Goal: Task Accomplishment & Management: Complete application form

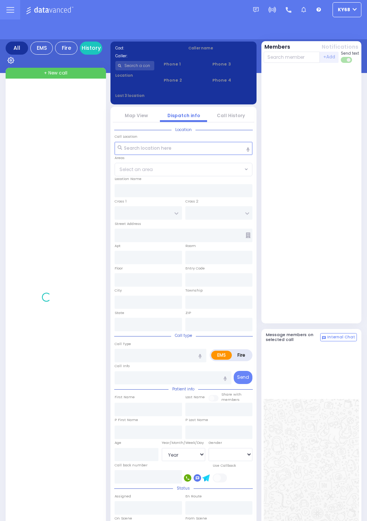
select select "Year"
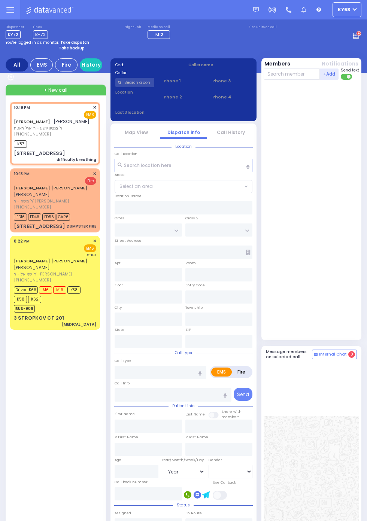
select select
type input "difficulty breathing"
radio input "true"
type input "[PERSON_NAME]"
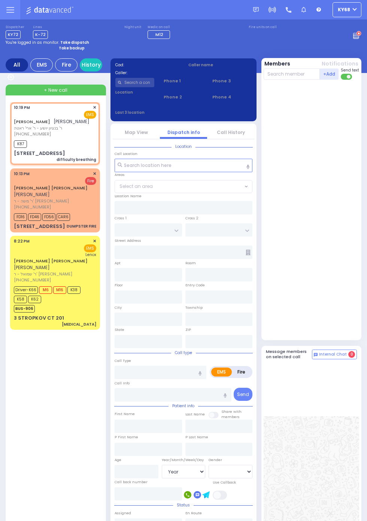
select select
type input "22:19"
type input "22:20"
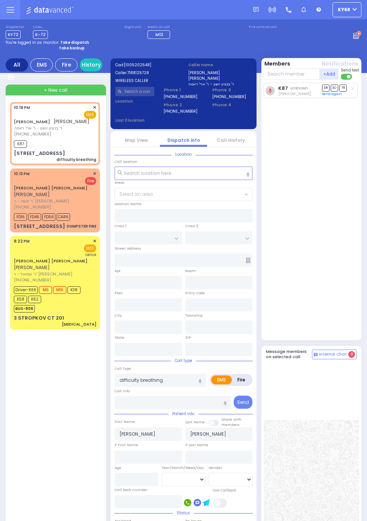
type input "GORLITZ COURT"
type input "SCHUNNEMUNK RD"
type input "[STREET_ADDRESS]"
type input "Monroe"
type input "[US_STATE]"
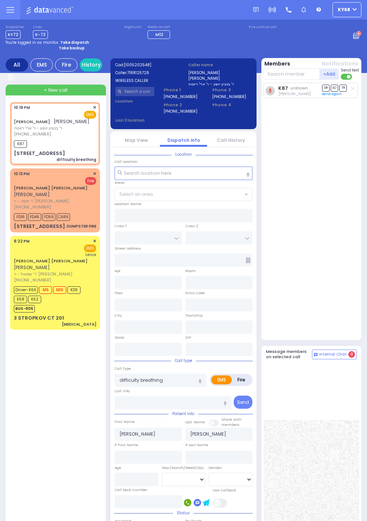
type input "10950"
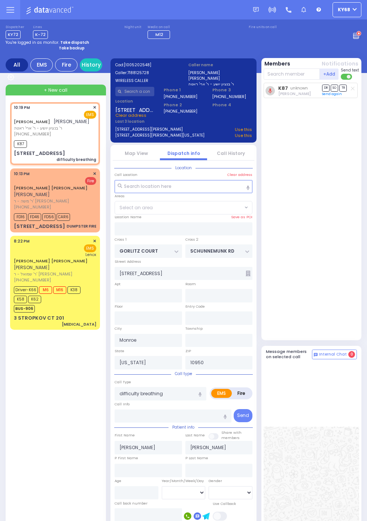
select select "PALM TREE"
select select
radio input "true"
select select
select select "PALM TREE"
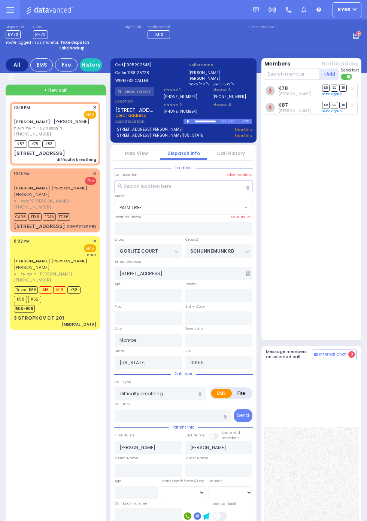
select select
radio input "true"
select select
select select "PALM TREE"
select select
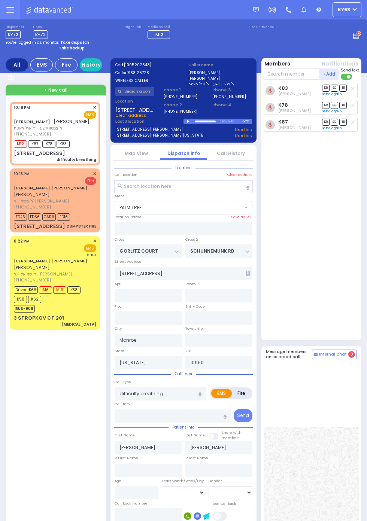
radio input "true"
select select
select select "PALM TREE"
select select
radio input "true"
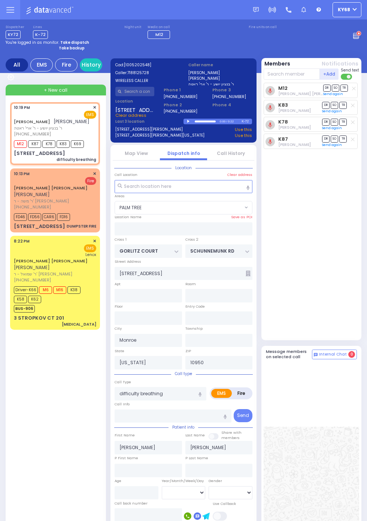
select select
select select "PALM TREE"
select select
radio input "true"
type input "Unknown"
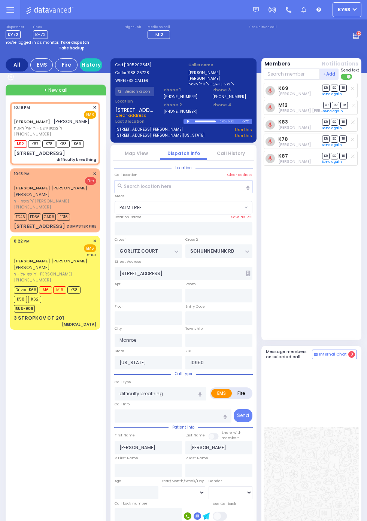
type input "Unknown"
select select "Year"
select select "PALM TREE"
select select
radio input "true"
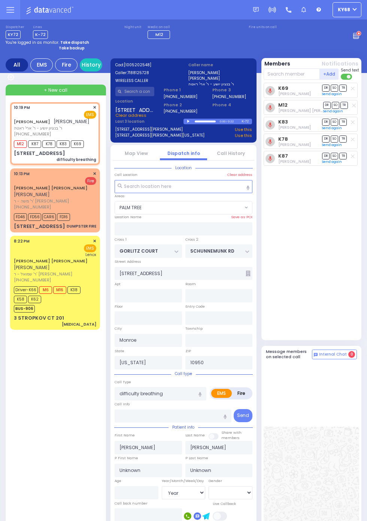
type input "[PERSON_NAME]"
select select "Year"
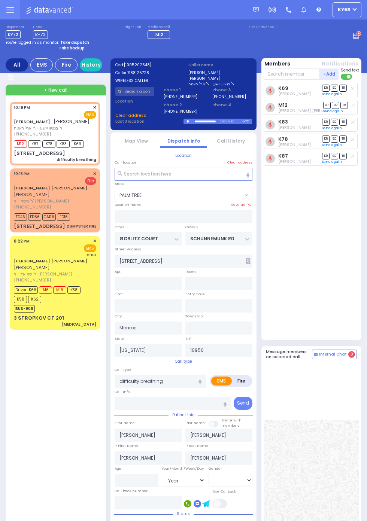
select select "PALM TREE"
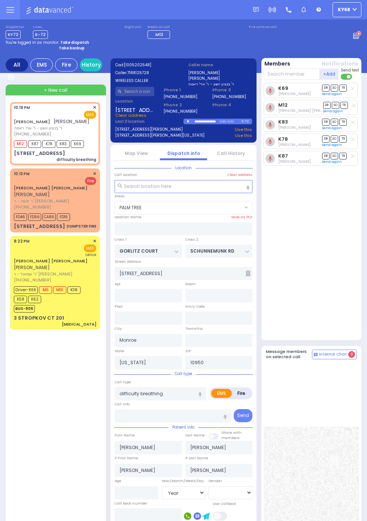
select select
radio input "true"
select select "Year"
select select "PALM TREE"
select select
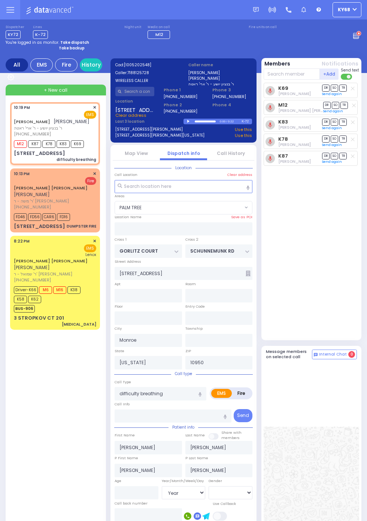
radio input "true"
select select "Year"
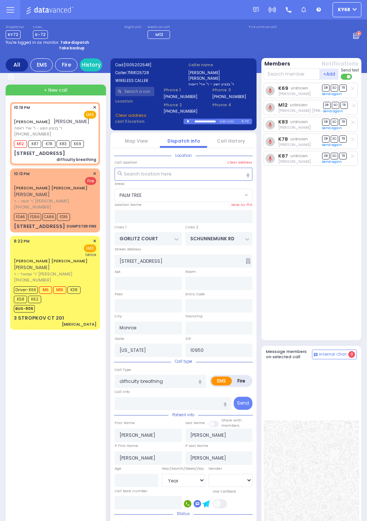
select select "PALM TREE"
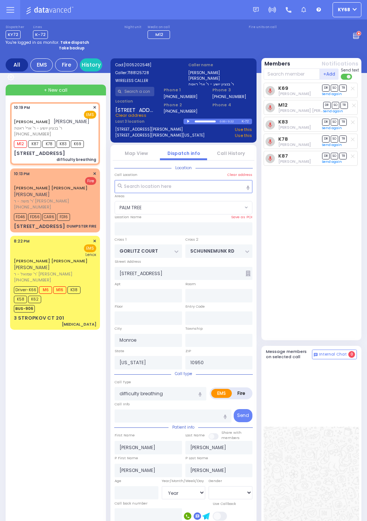
select select
radio input "true"
select select "Year"
select select "PALM TREE"
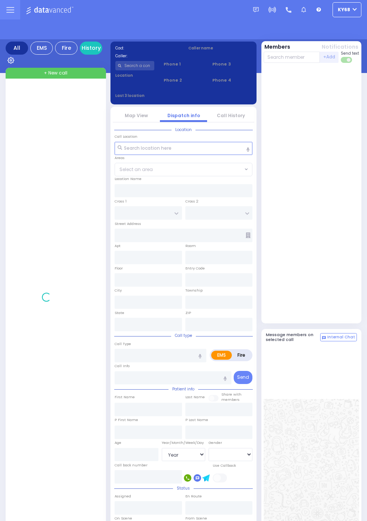
select select "Year"
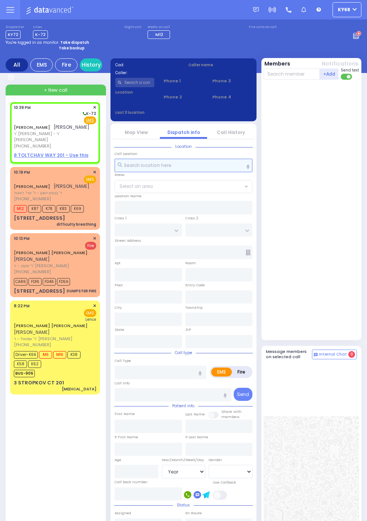
select select
radio input "true"
type input "JOEL"
type input "FALKOWITZ"
select select
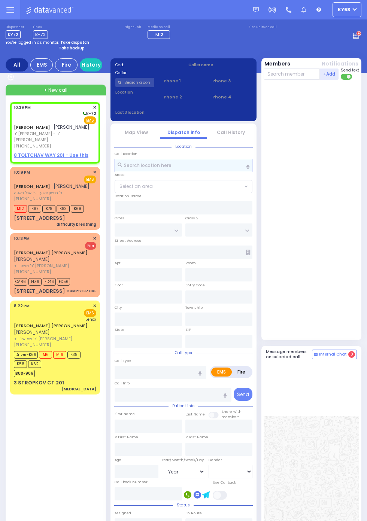
type input "22:39"
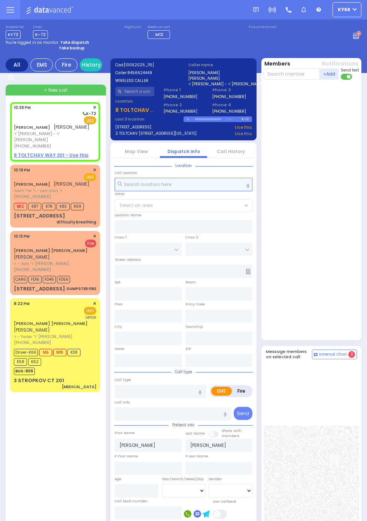
select select
radio input "true"
select select
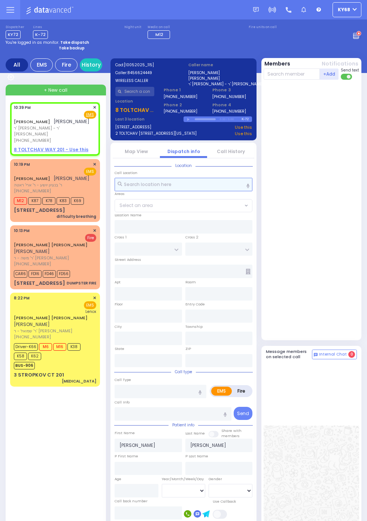
select select
radio input "true"
select select
radio input "true"
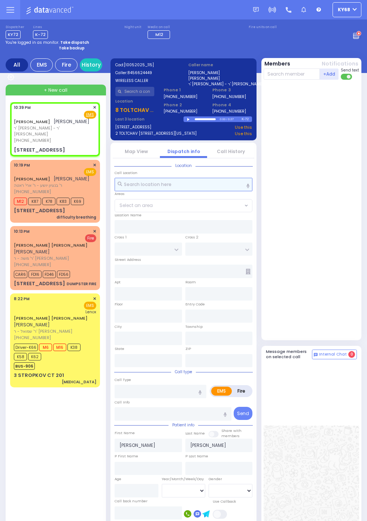
select select
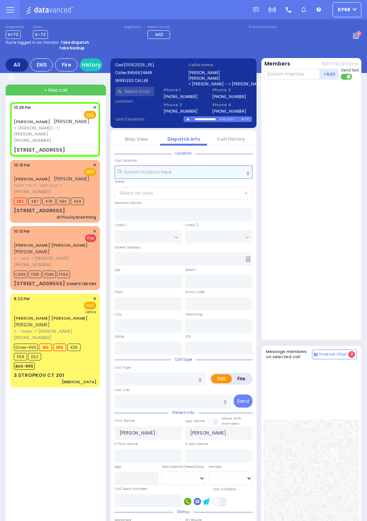
type input "SANZ COURT"
type input "HAYES COURT"
type input "59 Forest Road"
type input "Monroe"
type input "[US_STATE]"
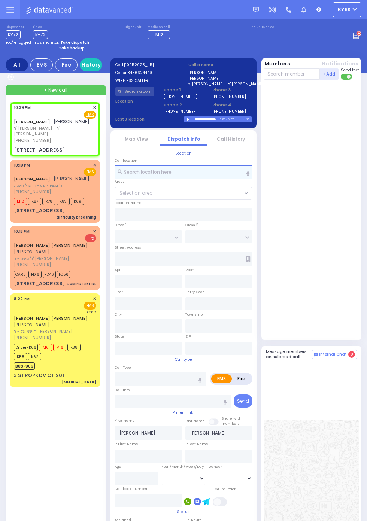
type input "10950"
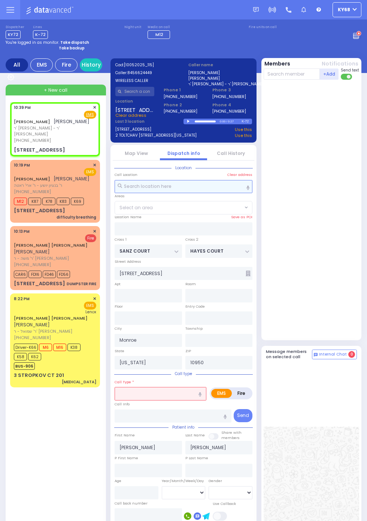
select select "SECTION 2"
select select
type input "child fell"
radio input "true"
select select
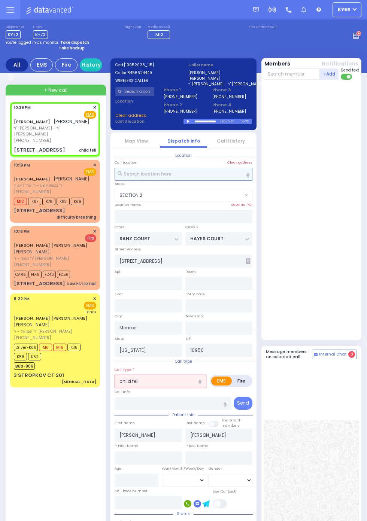
select select "SECTION 2"
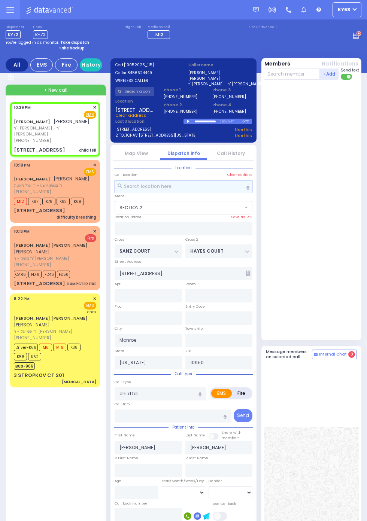
select select
radio input "true"
select select
select select "SECTION 2"
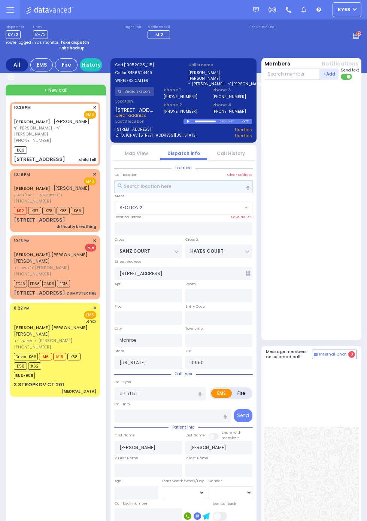
select select
radio input "true"
select select
type input "22:40"
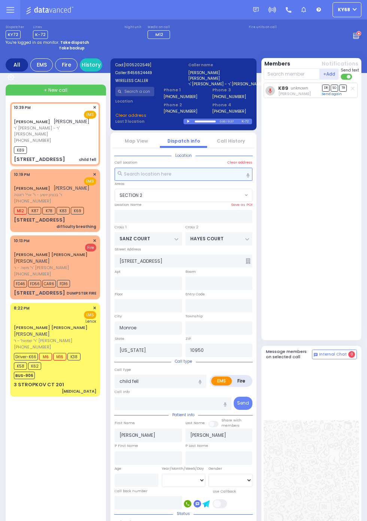
select select "SECTION 2"
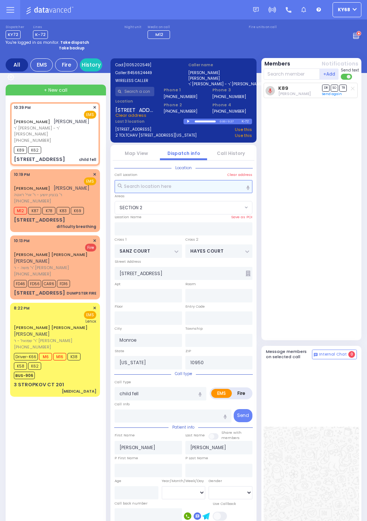
select select
radio input "true"
select select
select select "SECTION 2"
select select
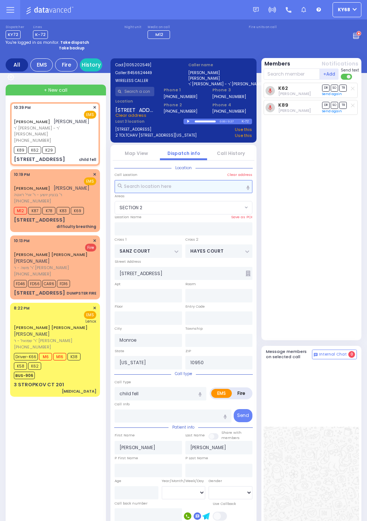
radio input "true"
select select
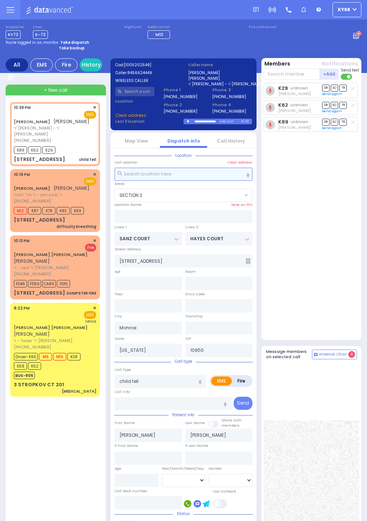
select select "SECTION 2"
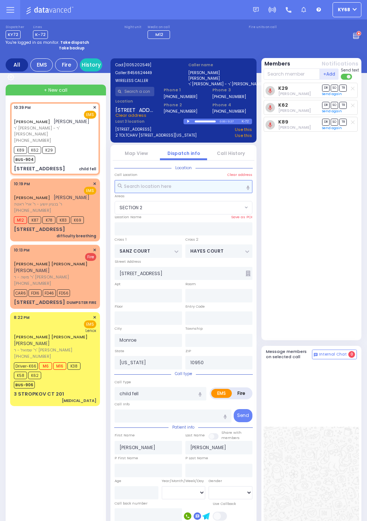
select select
radio input "true"
select select
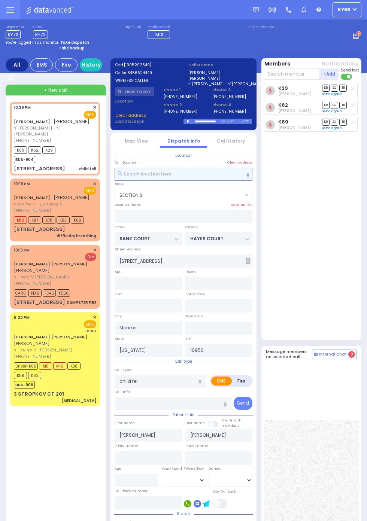
select select "SECTION 2"
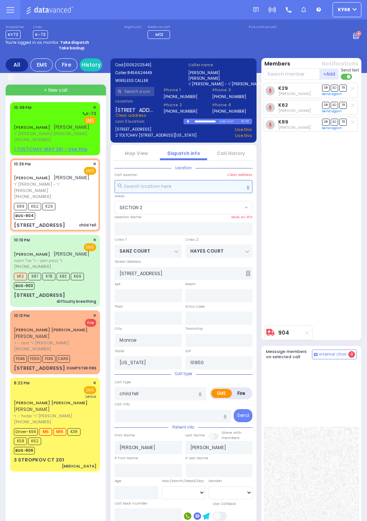
select select
radio input "true"
select select
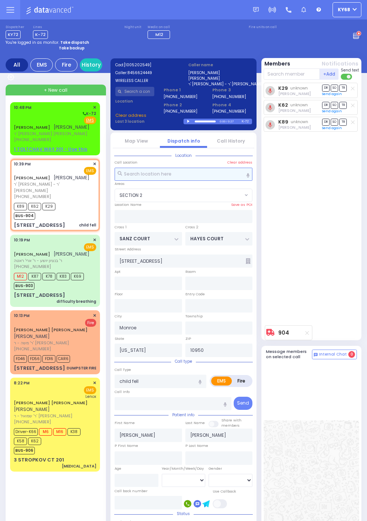
type input "203"
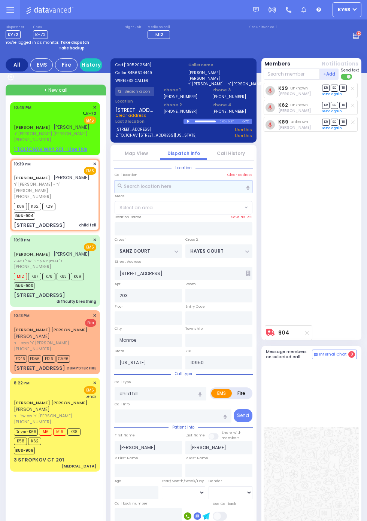
select select "SECTION 2"
